Goal: Navigation & Orientation: Find specific page/section

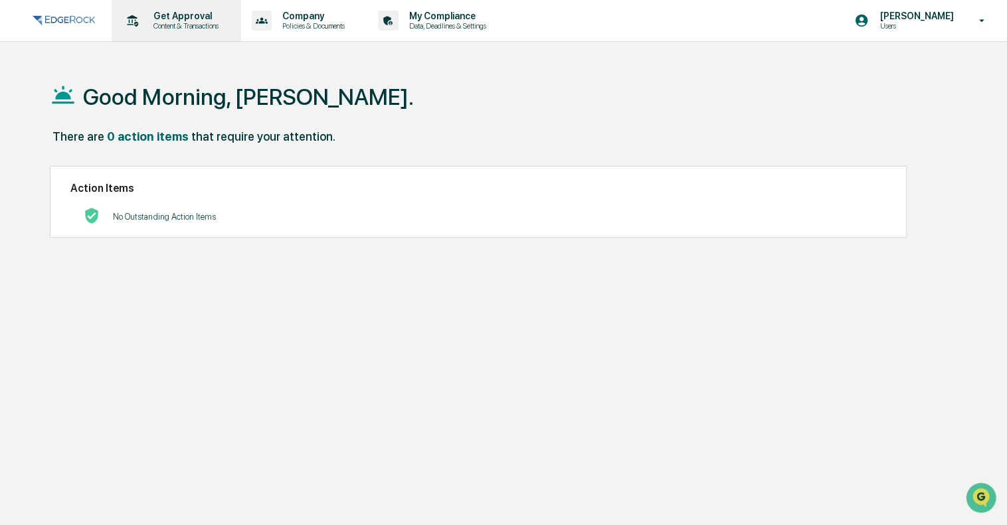
click at [171, 23] on p "Content & Transactions" at bounding box center [184, 25] width 82 height 9
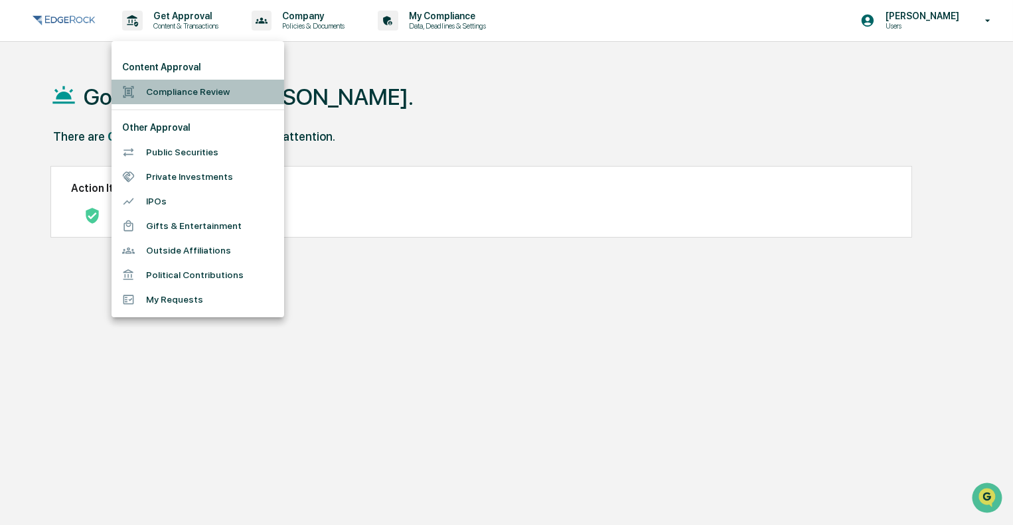
click at [229, 91] on li "Compliance Review" at bounding box center [198, 92] width 173 height 25
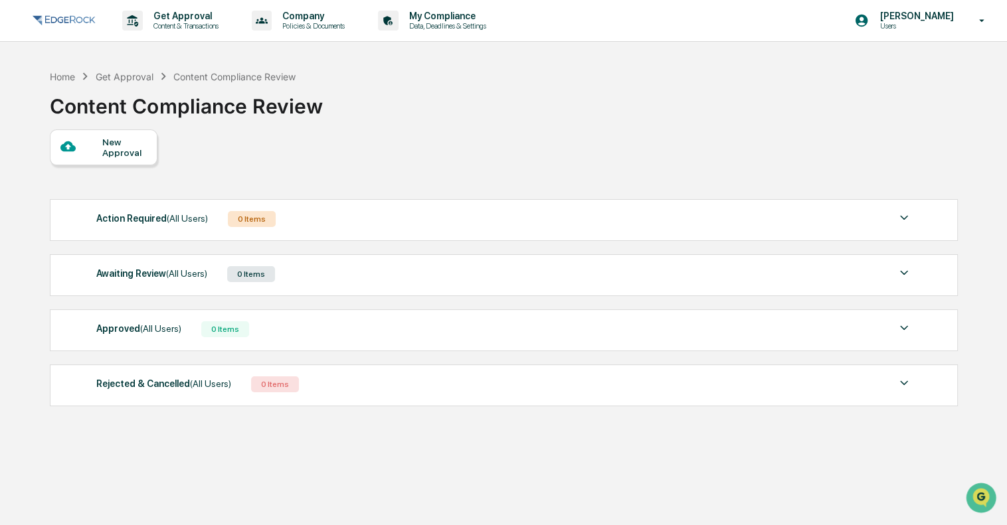
click at [900, 217] on img at bounding box center [904, 218] width 16 height 16
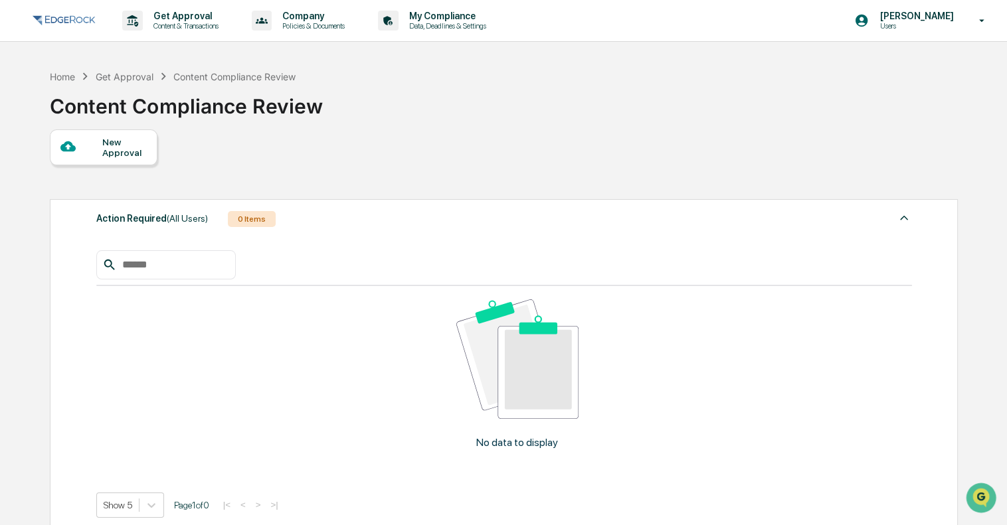
click at [900, 217] on img at bounding box center [904, 218] width 16 height 16
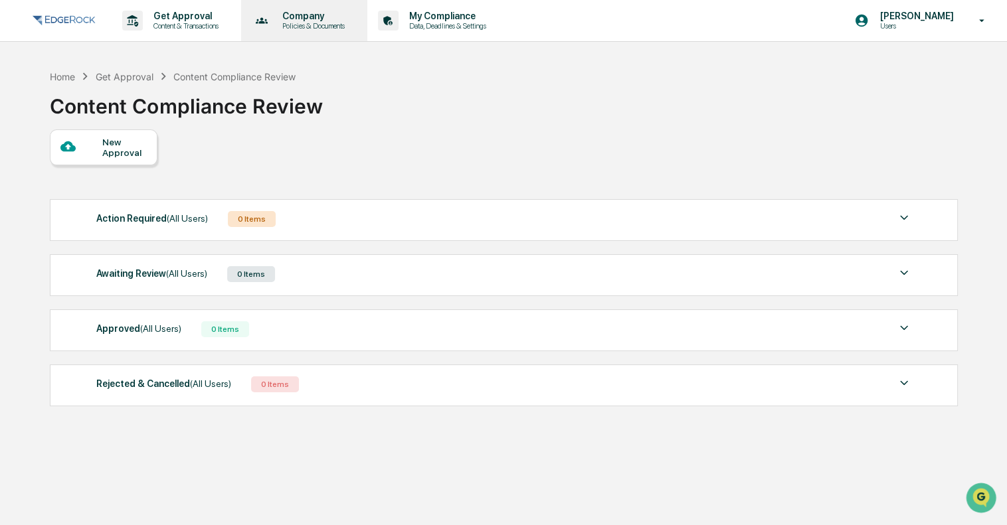
click at [311, 31] on div "Company Policies & Documents" at bounding box center [303, 20] width 114 height 41
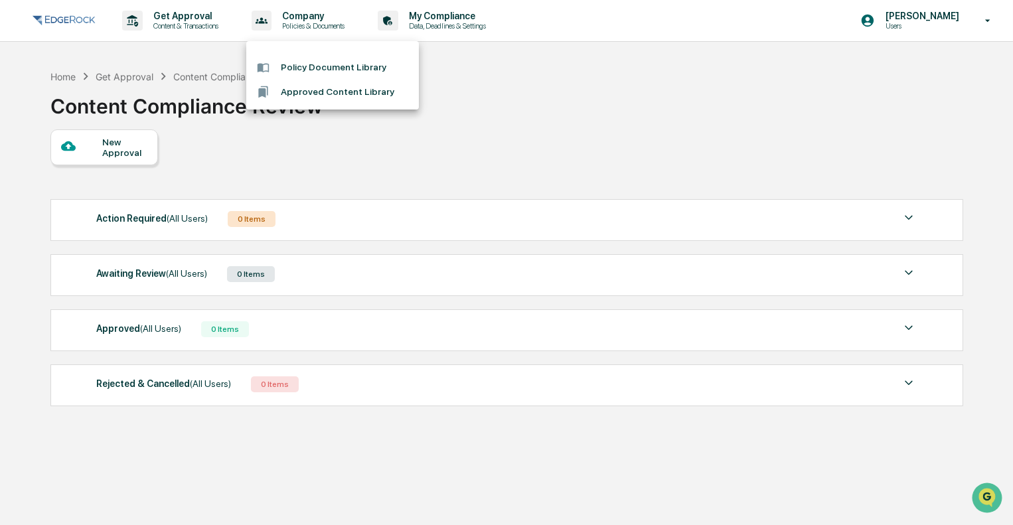
click at [454, 31] on div at bounding box center [506, 262] width 1013 height 525
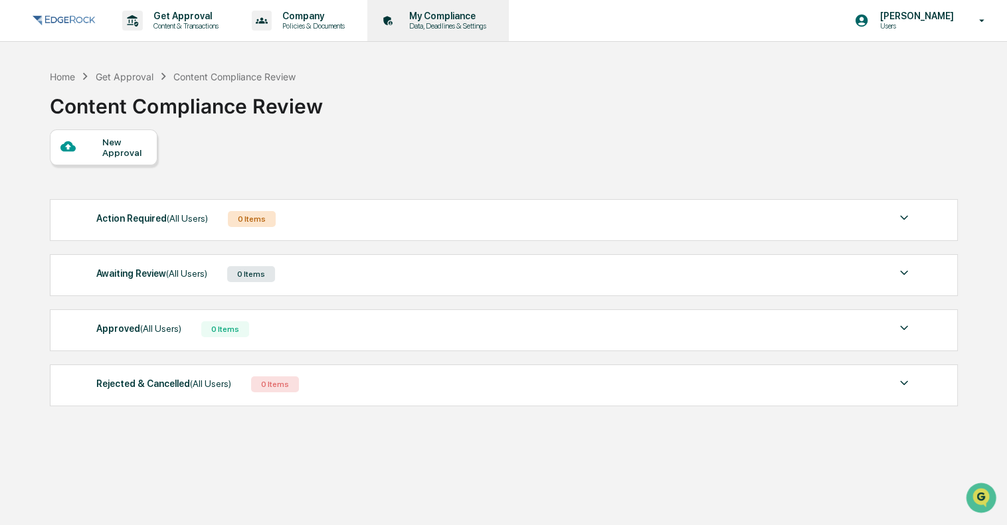
click at [456, 15] on p "My Compliance" at bounding box center [445, 16] width 94 height 11
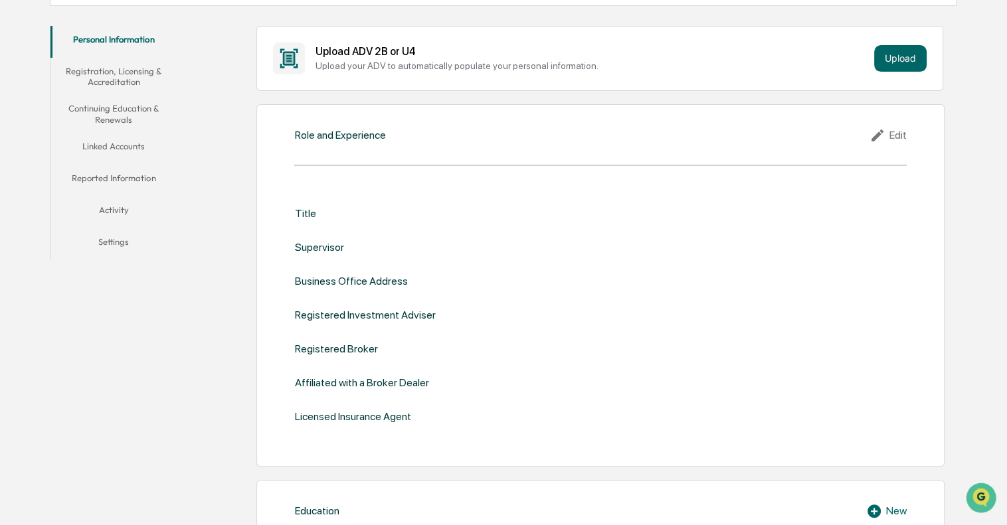
scroll to position [199, 0]
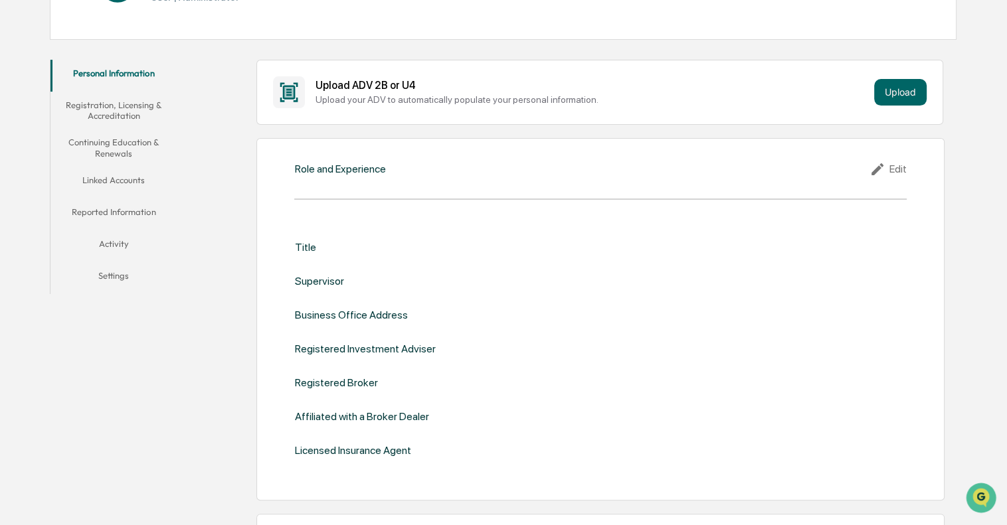
click at [120, 102] on button "Registration, Licensing & Accreditation" at bounding box center [113, 111] width 126 height 38
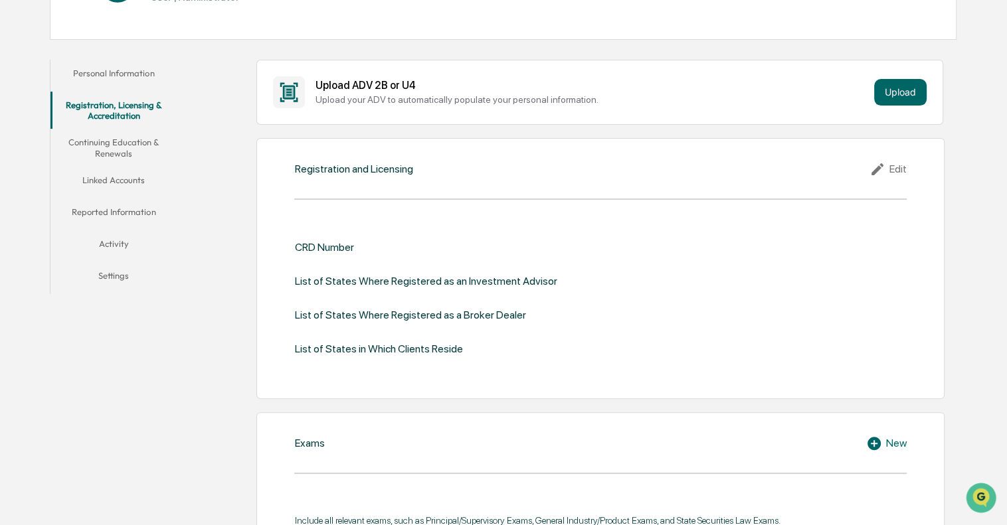
click at [131, 145] on button "Continuing Education & Renewals" at bounding box center [113, 148] width 126 height 38
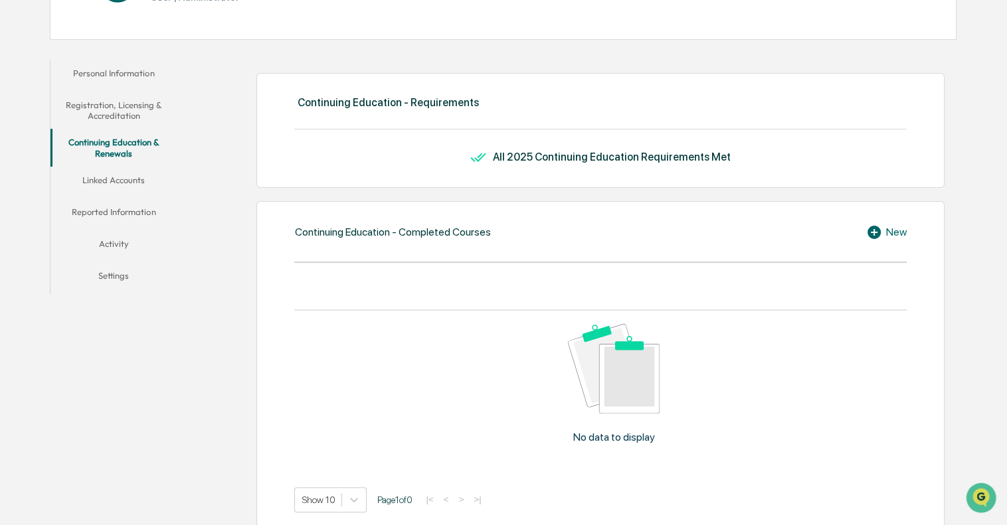
click at [133, 181] on button "Linked Accounts" at bounding box center [113, 183] width 126 height 32
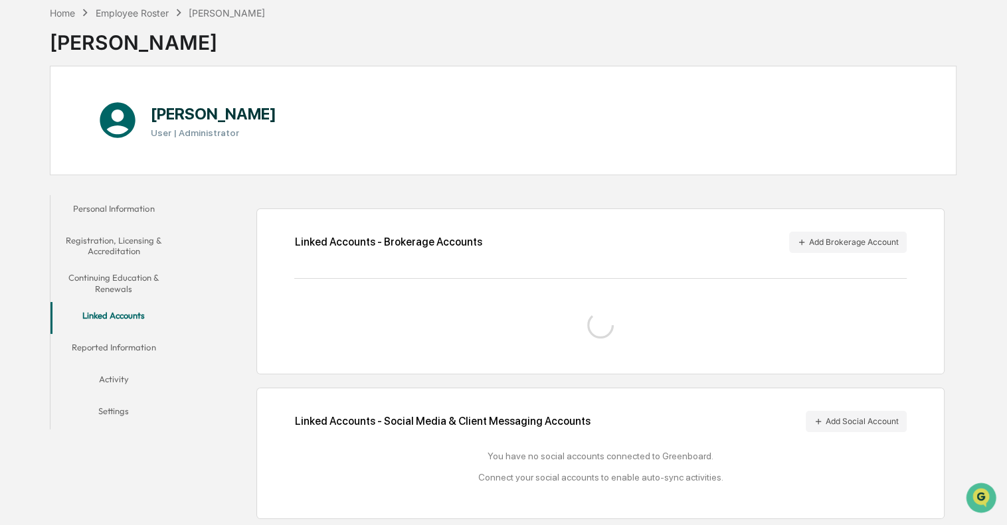
scroll to position [97, 0]
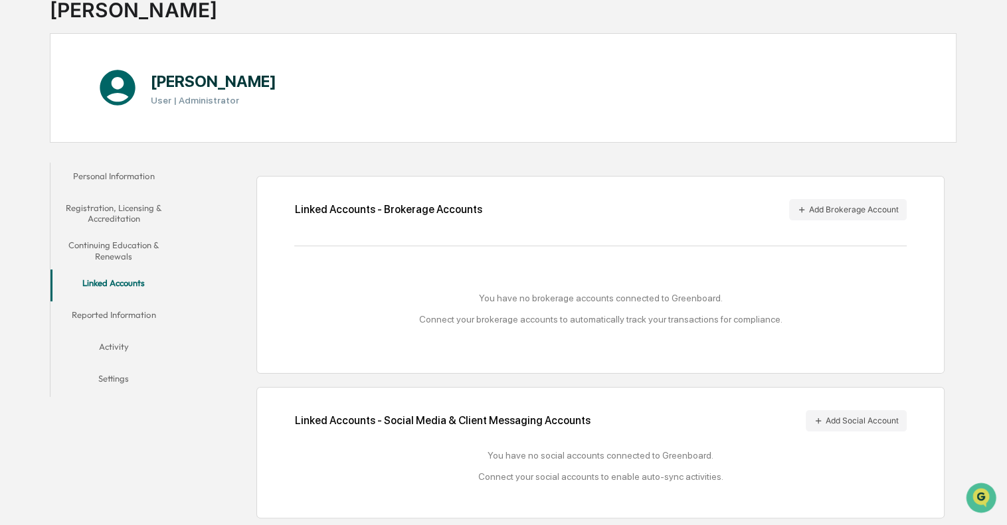
click at [125, 313] on button "Reported Information" at bounding box center [113, 317] width 126 height 32
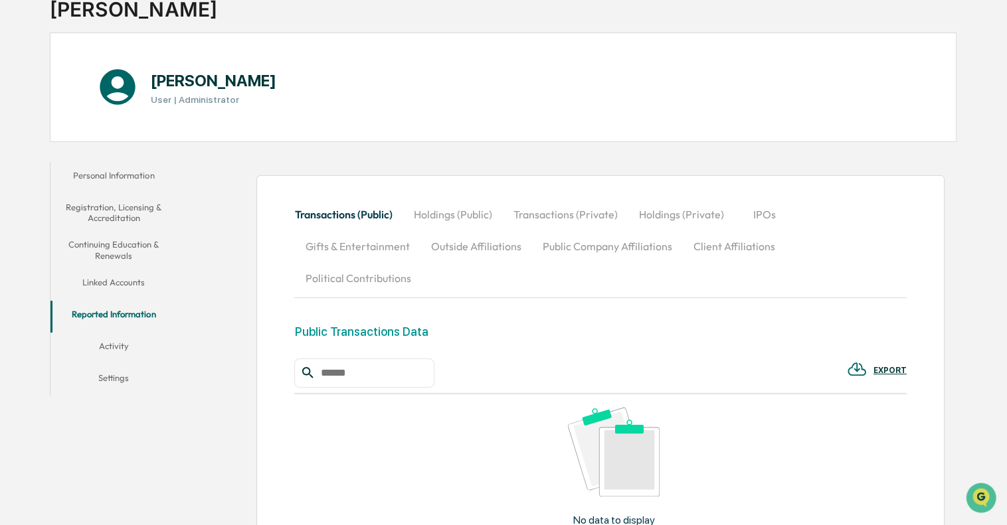
click at [123, 345] on button "Activity" at bounding box center [113, 349] width 126 height 32
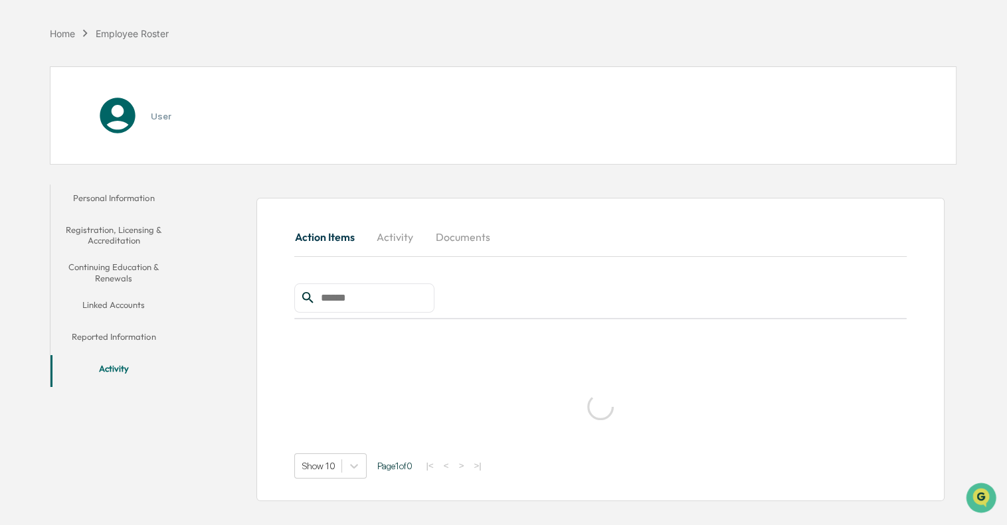
scroll to position [62, 0]
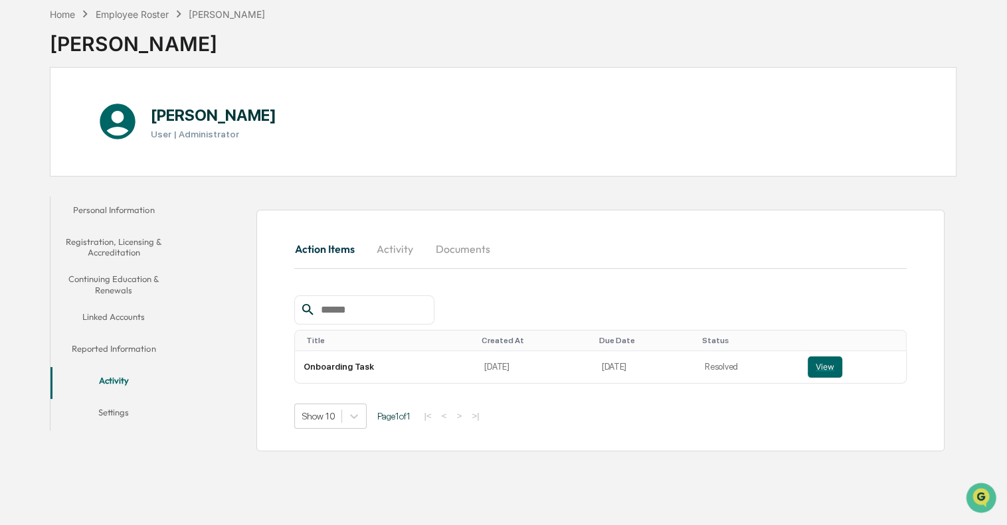
click at [125, 209] on button "Personal Information" at bounding box center [113, 213] width 126 height 32
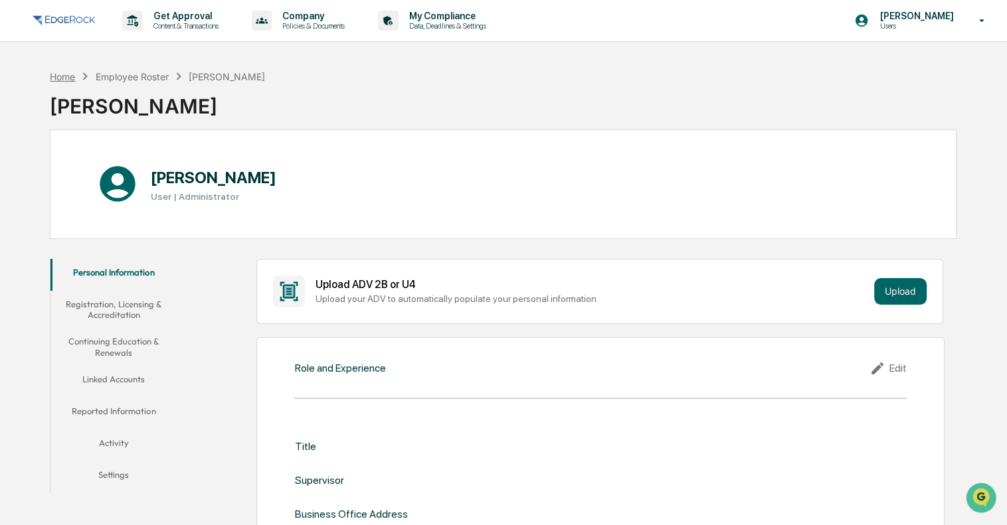
click at [65, 78] on div "Home" at bounding box center [62, 76] width 25 height 11
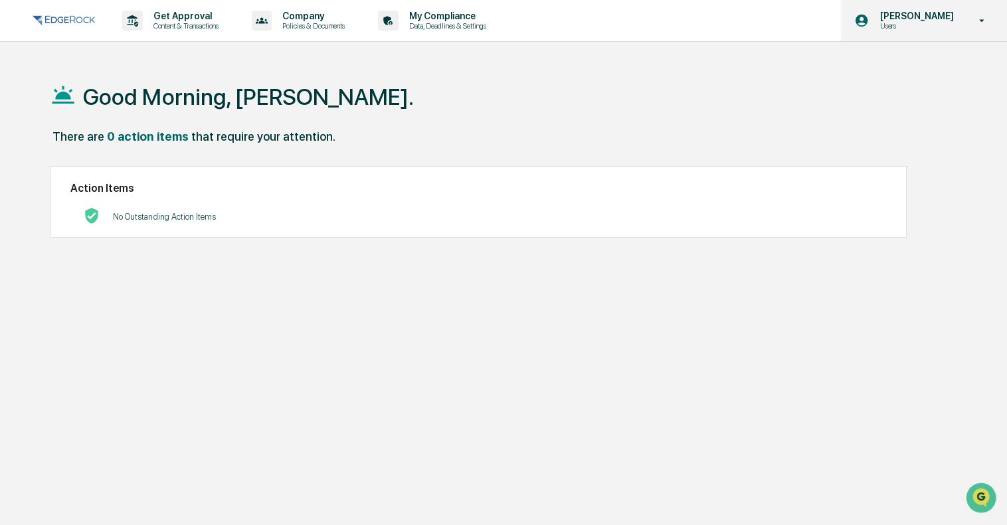
click at [961, 27] on div "[PERSON_NAME] Users" at bounding box center [924, 20] width 166 height 41
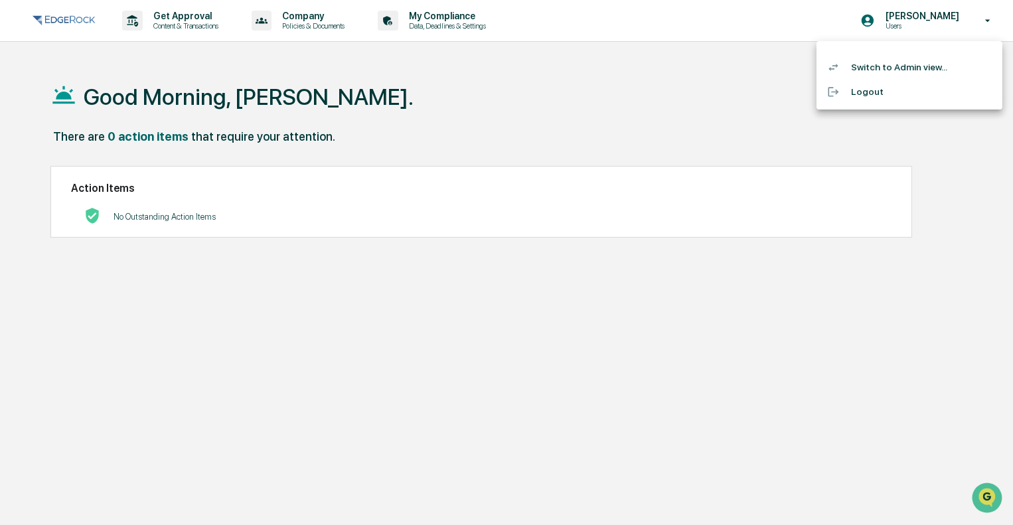
click at [933, 71] on li "Switch to Admin view..." at bounding box center [910, 67] width 186 height 25
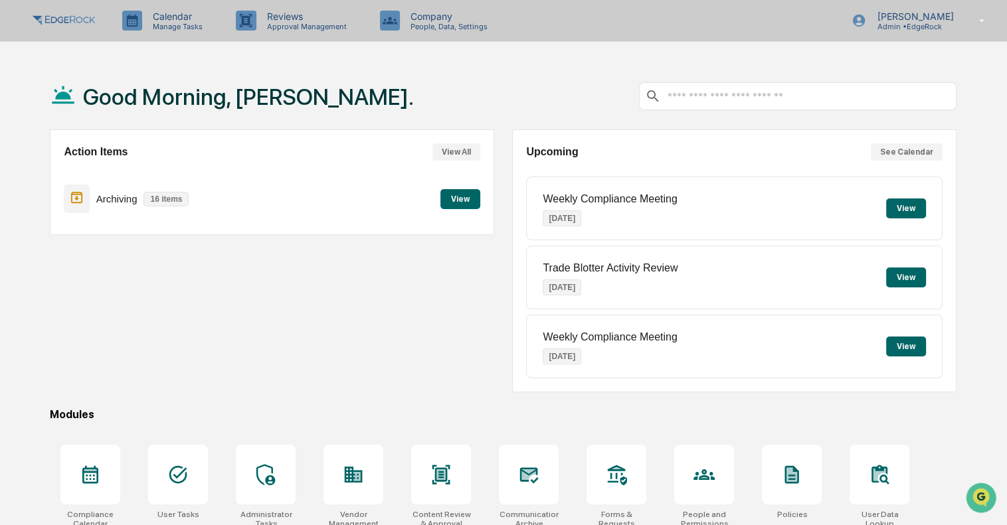
click at [898, 151] on button "See Calendar" at bounding box center [906, 151] width 72 height 17
